Goal: Find specific page/section: Find specific page/section

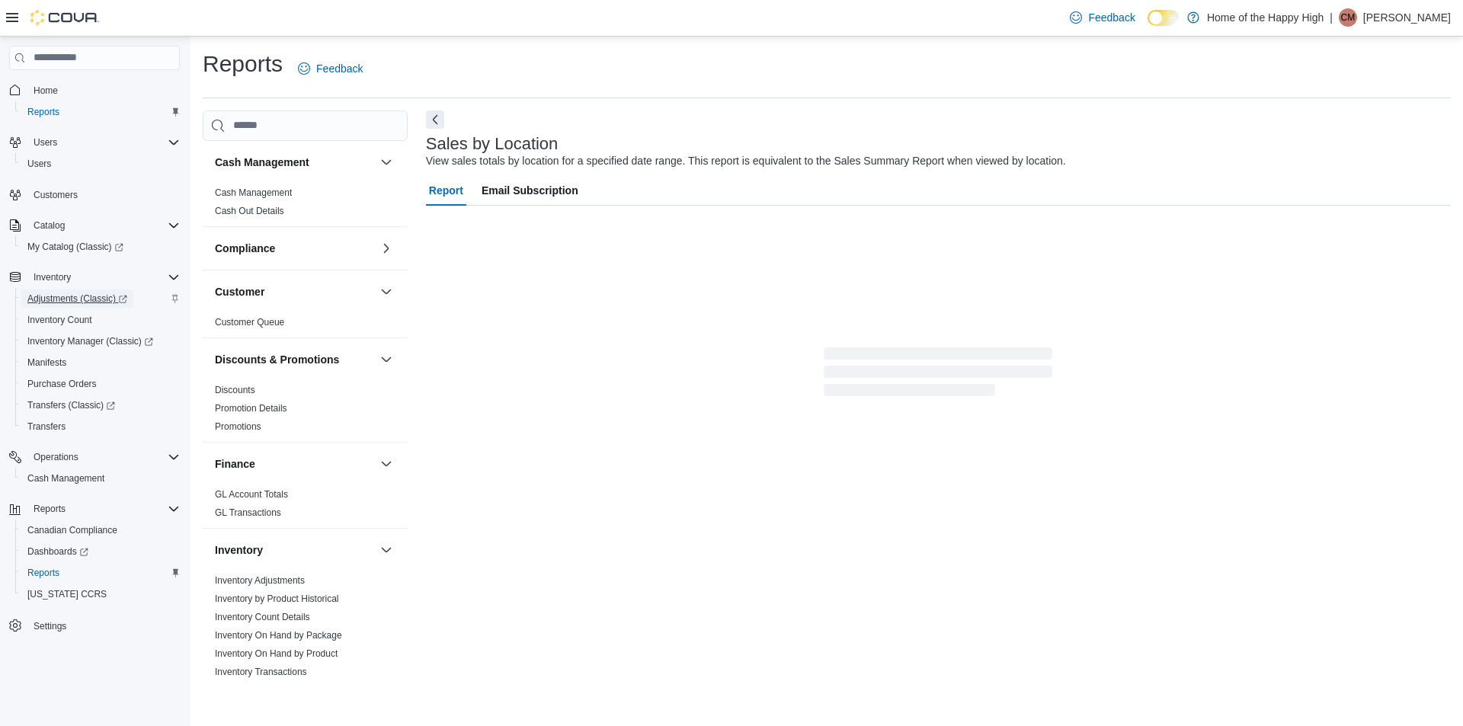
click at [59, 303] on span "Adjustments (Classic)" at bounding box center [77, 299] width 100 height 12
